Goal: Task Accomplishment & Management: Complete application form

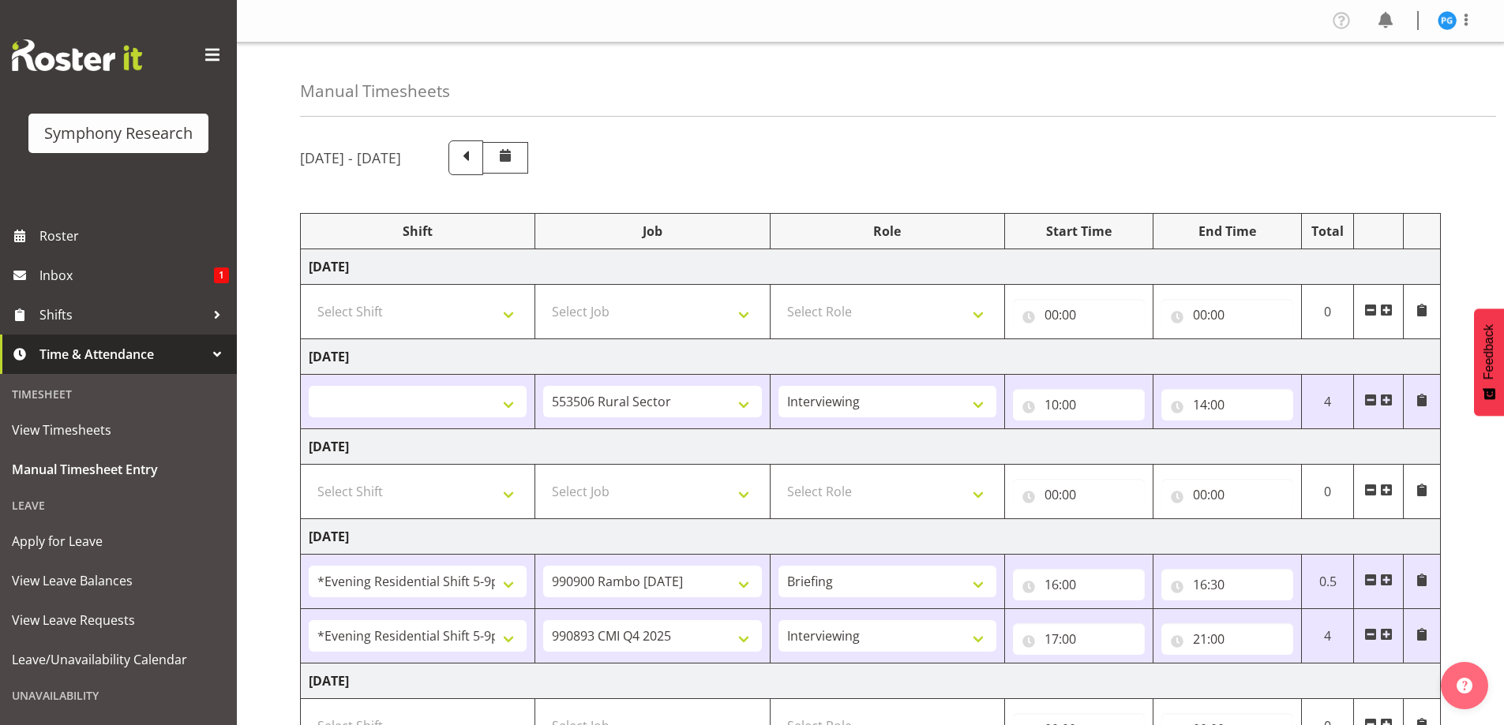
select select
select select "10587"
select select "47"
select select "48116"
select select "10732"
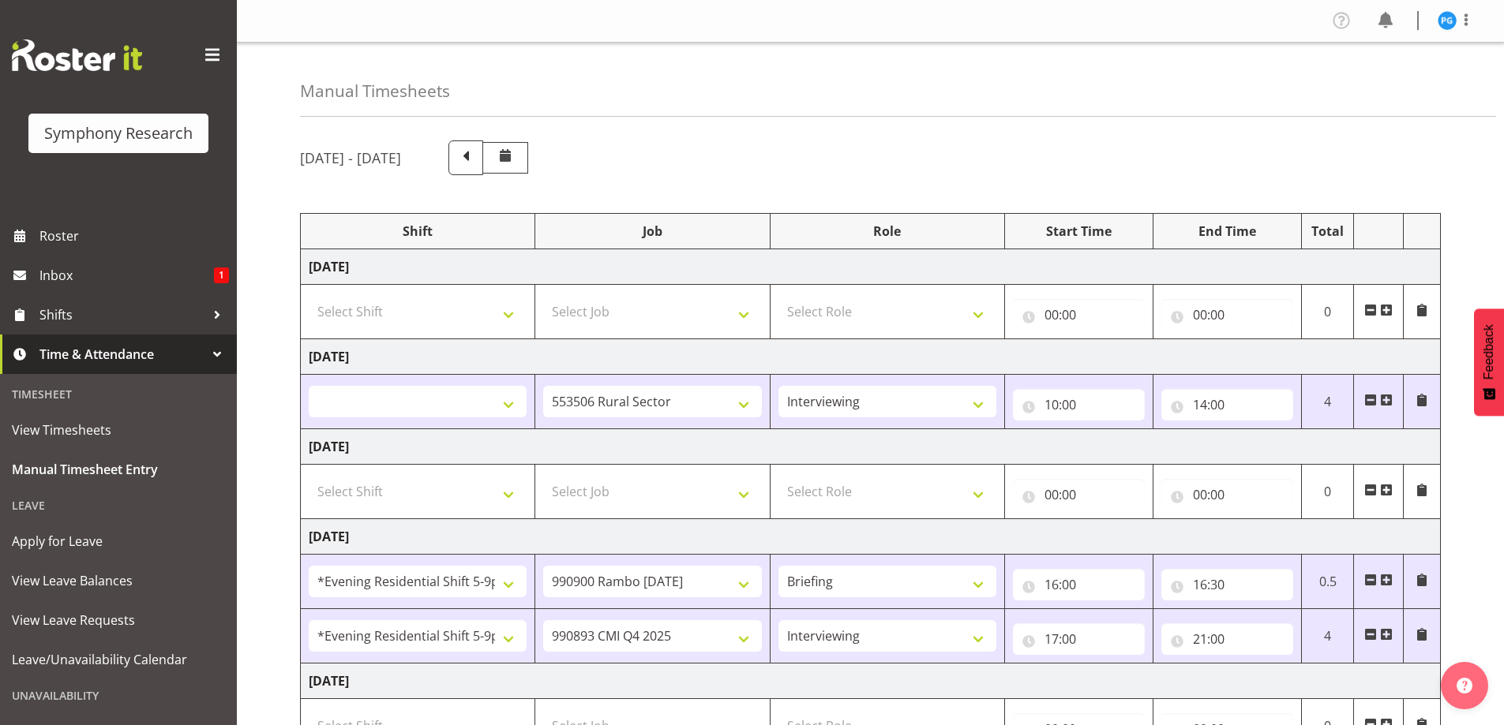
select select "48116"
select select "10575"
select select "47"
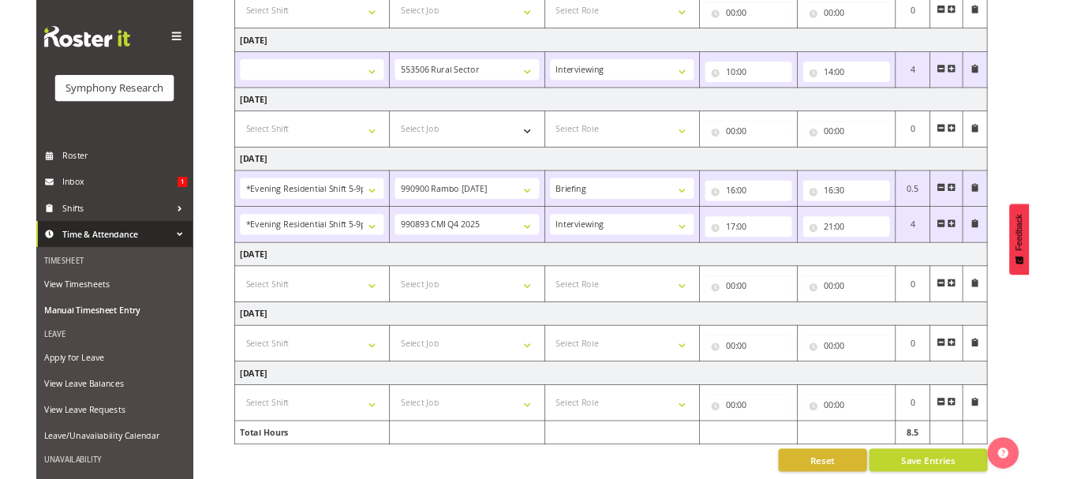
scroll to position [309, 0]
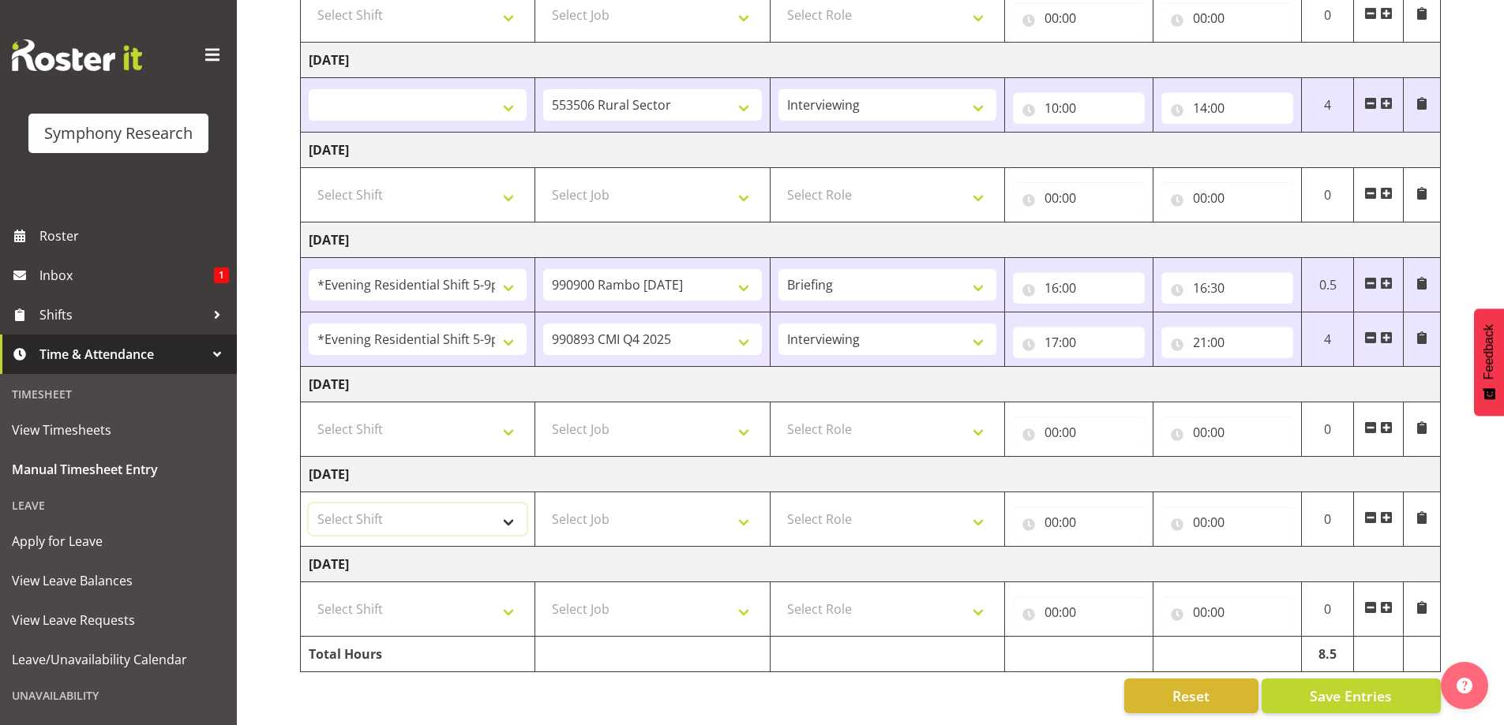
click at [508, 508] on select "Select Shift !!Weekend Residential (Roster IT Shift Label) *Business 9/10am ~ 4…" at bounding box center [418, 520] width 218 height 32
select select "2690"
click at [309, 504] on select "Select Shift !!Weekend Residential (Roster IT Shift Label) *Business 9/10am ~ 4…" at bounding box center [418, 520] width 218 height 32
select select
click at [743, 512] on select "Select Job 550060 IF Admin 553492 World Poll Aus Wave 2 Main 2025 553493 World …" at bounding box center [652, 520] width 218 height 32
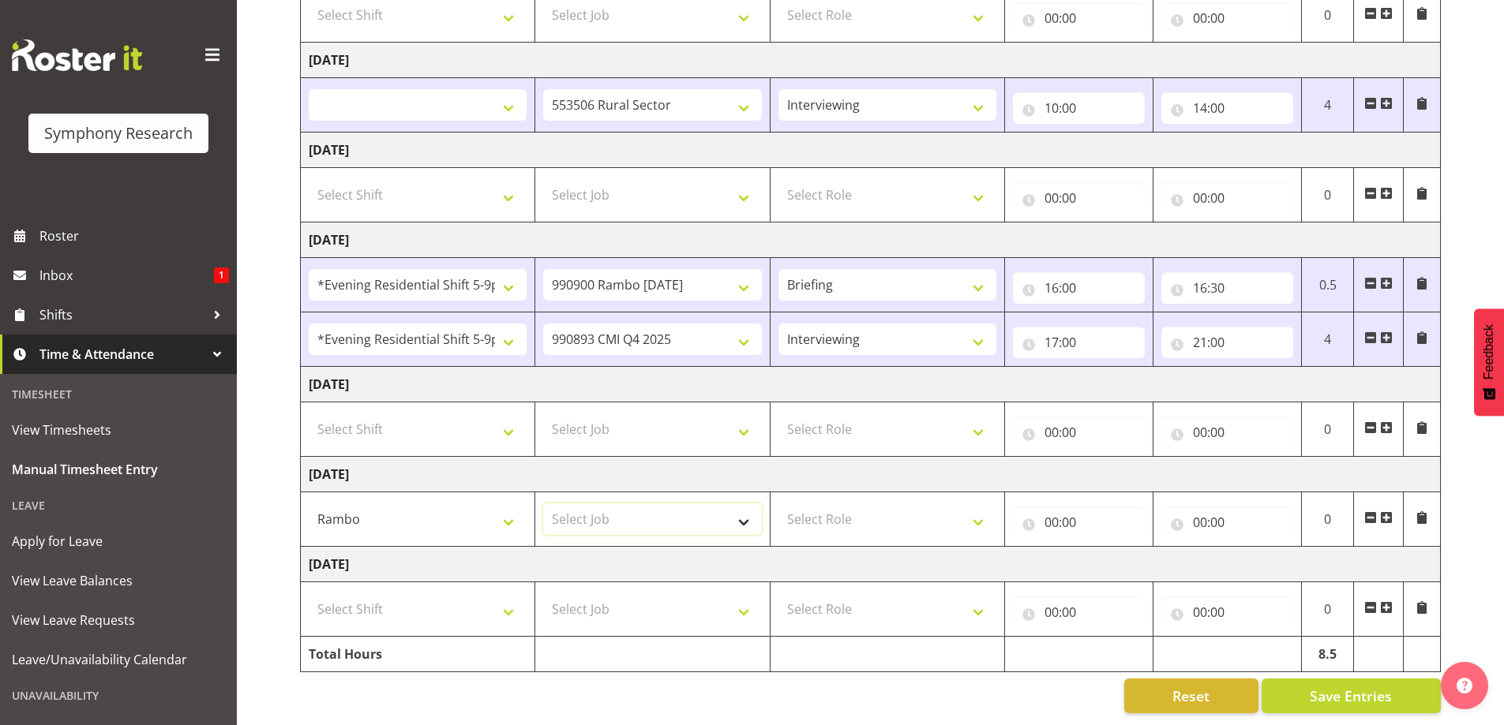
select select "10732"
click at [543, 504] on select "Select Job 550060 IF Admin 553492 World Poll Aus Wave 2 Main 2025 553493 World …" at bounding box center [652, 520] width 218 height 32
select select
click at [983, 508] on select "Select Role Briefing Interviewing" at bounding box center [887, 520] width 218 height 32
select select "297"
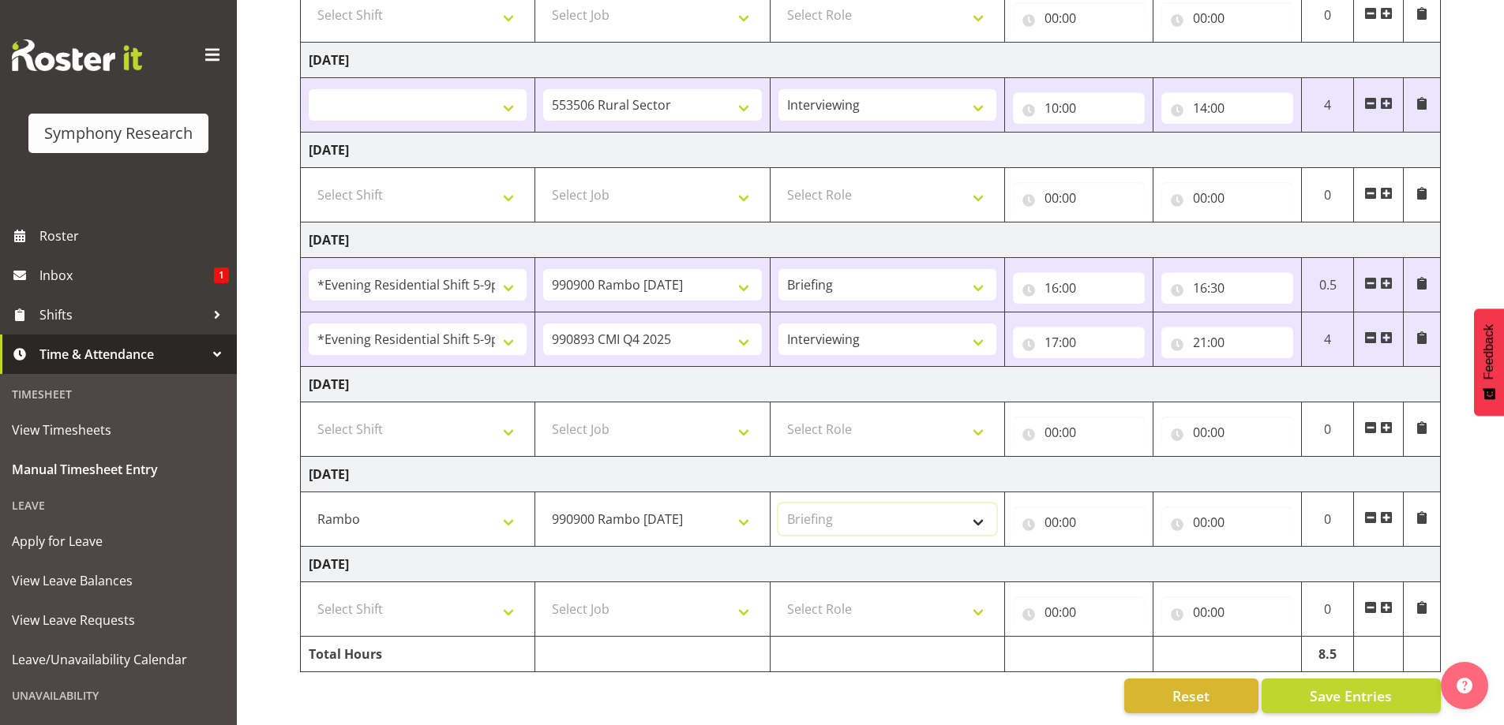
click at [778, 504] on select "Select Role Briefing Interviewing" at bounding box center [887, 520] width 218 height 32
select select
click at [1069, 511] on input "00:00" at bounding box center [1079, 523] width 132 height 32
click at [1118, 548] on select "00 01 02 03 04 05 06 07 08 09 10 11 12 13 14 15 16 17 18 19 20 21 22 23" at bounding box center [1121, 564] width 36 height 32
select select "12"
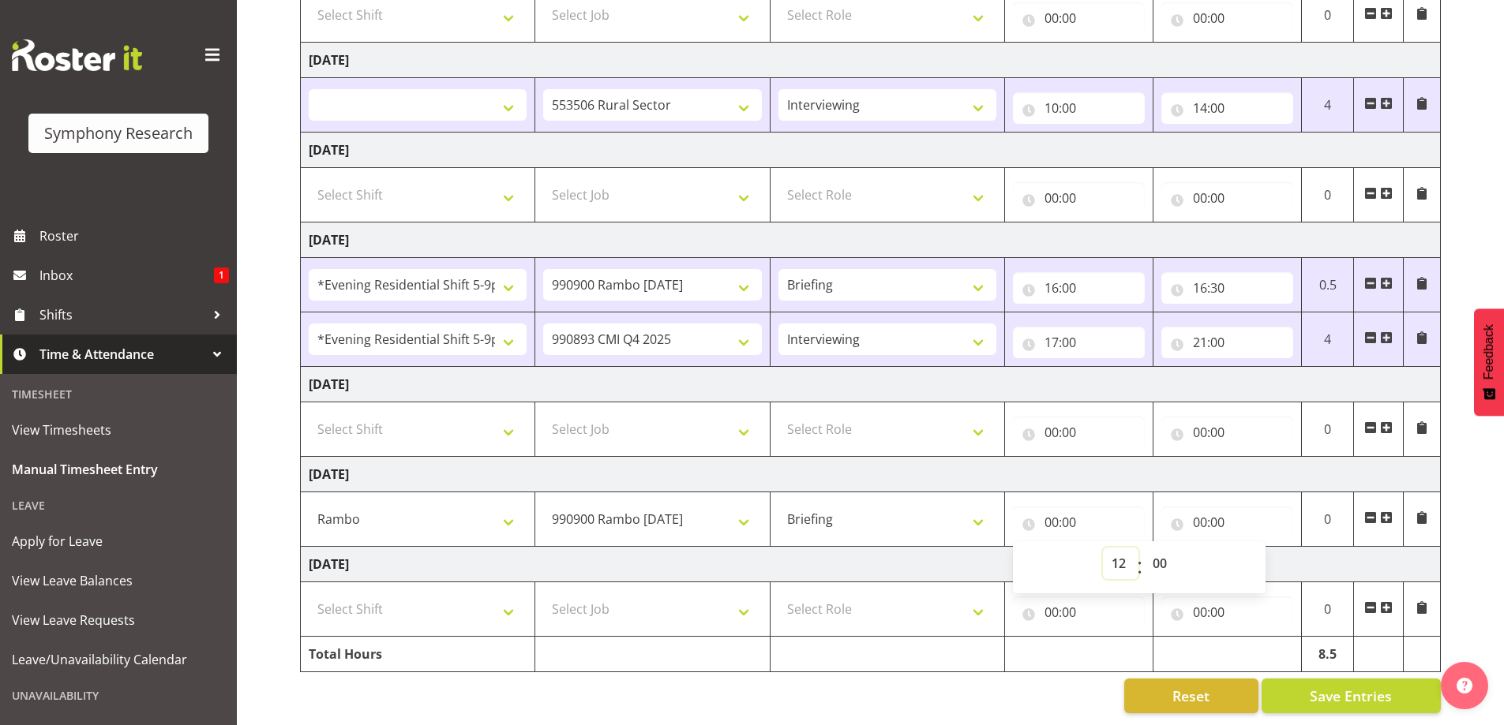
click at [1103, 548] on select "00 01 02 03 04 05 06 07 08 09 10 11 12 13 14 15 16 17 18 19 20 21 22 23" at bounding box center [1121, 564] width 36 height 32
select select
type input "12:00"
click at [1193, 511] on input "00:00" at bounding box center [1227, 523] width 132 height 32
click at [1261, 559] on select "00 01 02 03 04 05 06 07 08 09 10 11 12 13 14 15 16 17 18 19 20 21 22 23" at bounding box center [1269, 564] width 36 height 32
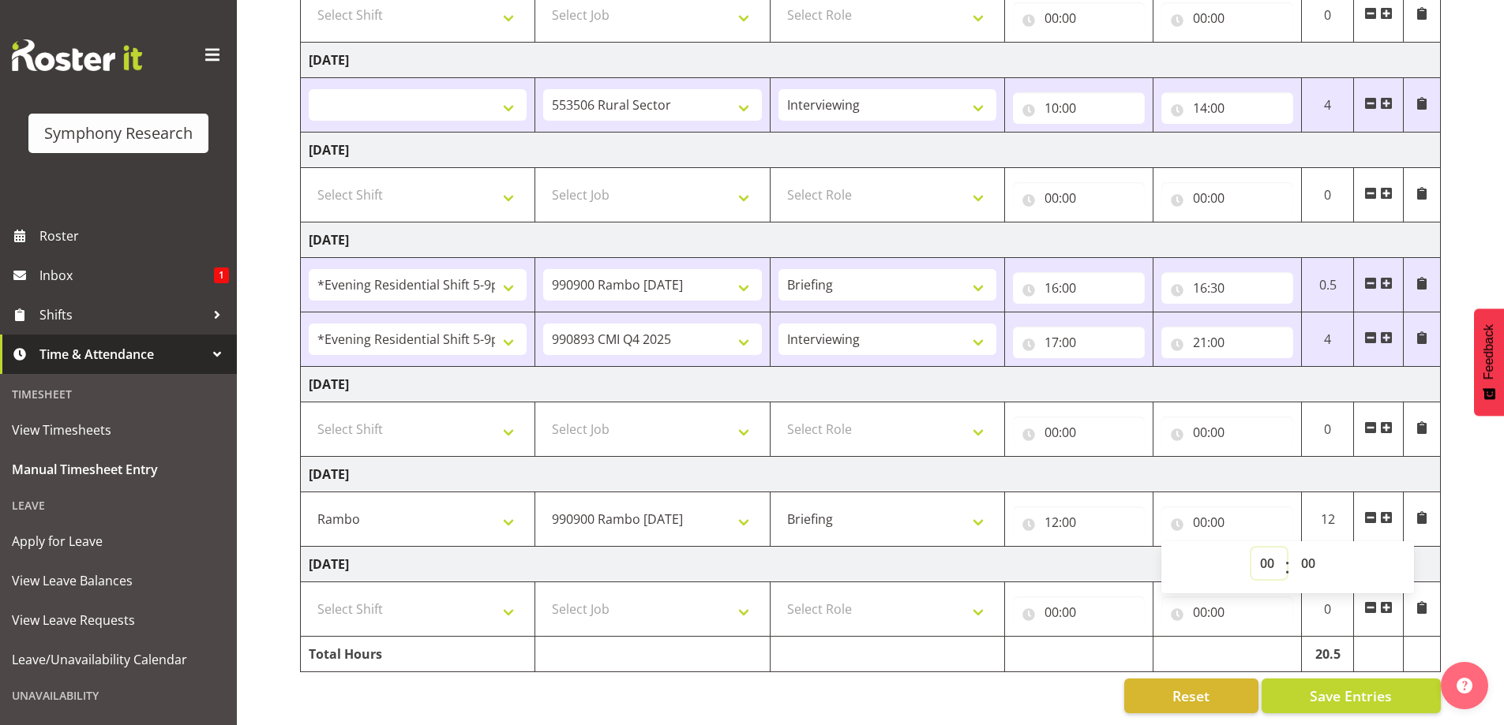
select select "13"
click at [1251, 548] on select "00 01 02 03 04 05 06 07 08 09 10 11 12 13 14 15 16 17 18 19 20 21 22 23" at bounding box center [1269, 564] width 36 height 32
select select
type input "13:00"
click at [1241, 382] on td "[DATE]" at bounding box center [871, 385] width 1140 height 36
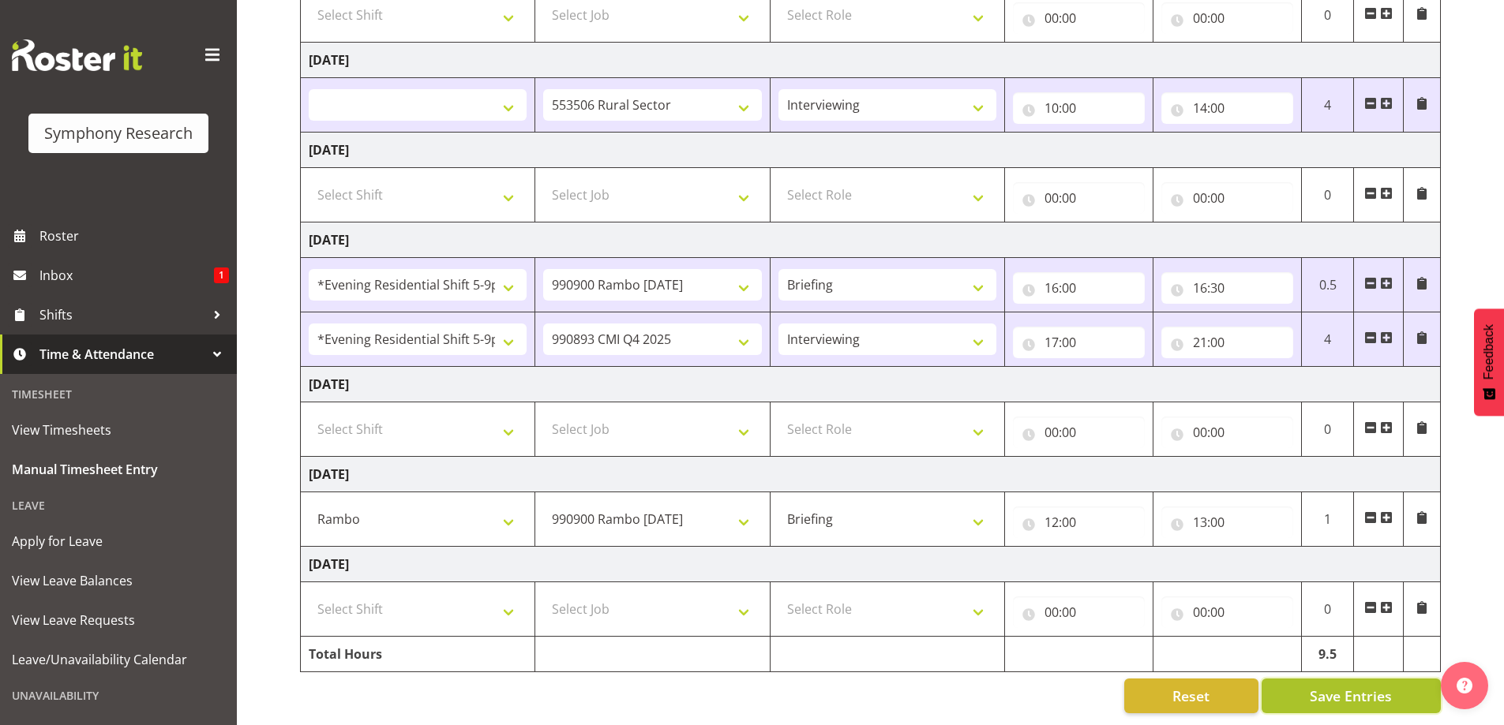
click at [1328, 687] on span "Save Entries" at bounding box center [1350, 696] width 82 height 21
select select
